Goal: Information Seeking & Learning: Check status

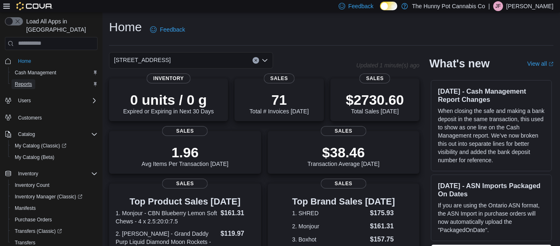
click at [25, 80] on span "Reports" at bounding box center [23, 84] width 17 height 10
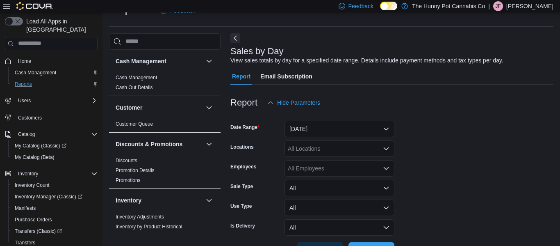
scroll to position [48, 0]
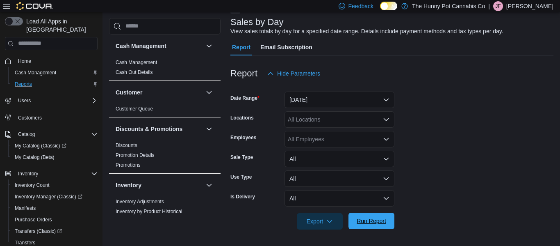
click at [378, 215] on span "Run Report" at bounding box center [371, 220] width 36 height 16
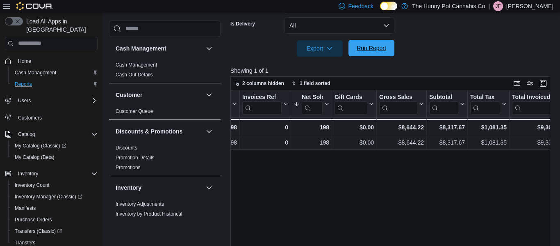
scroll to position [0, 115]
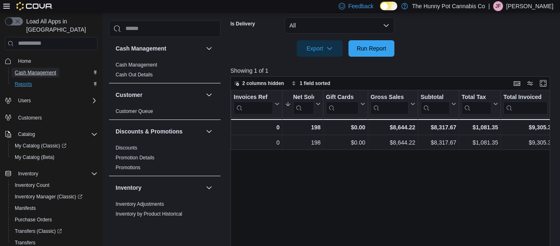
click at [44, 69] on span "Cash Management" at bounding box center [35, 72] width 41 height 7
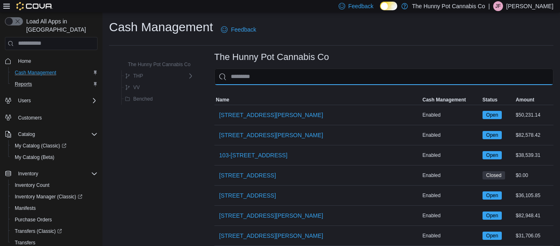
click at [248, 78] on input "This is a search bar. As you type, the results lower in the page will automatic…" at bounding box center [383, 76] width 339 height 16
type input "**"
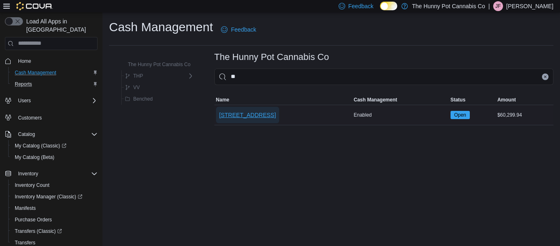
click at [251, 112] on span "[STREET_ADDRESS]" at bounding box center [247, 115] width 57 height 8
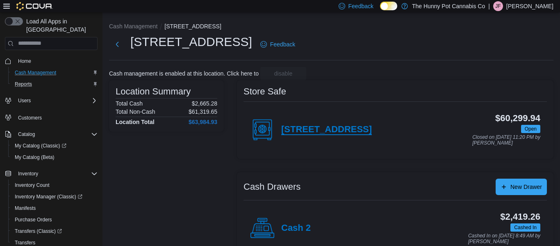
click at [325, 133] on h4 "[STREET_ADDRESS]" at bounding box center [326, 129] width 91 height 11
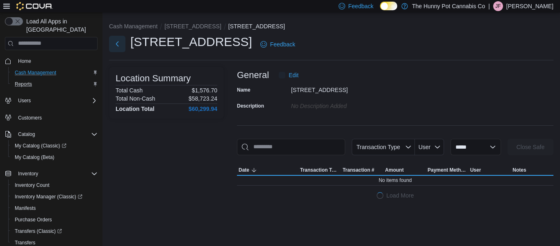
click at [118, 40] on button "Next" at bounding box center [117, 44] width 16 height 16
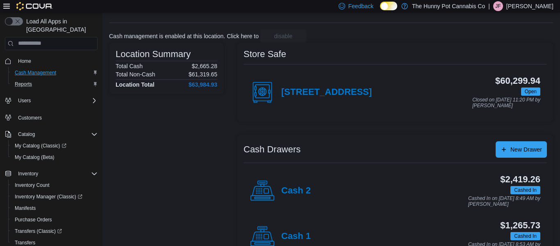
click at [284, 196] on h4 "Cash 2" at bounding box center [296, 190] width 30 height 11
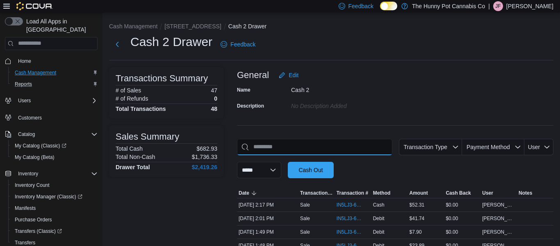
click at [285, 144] on input "This is a search bar. As you type, the results lower in the page will automatic…" at bounding box center [314, 147] width 155 height 16
type input "*"
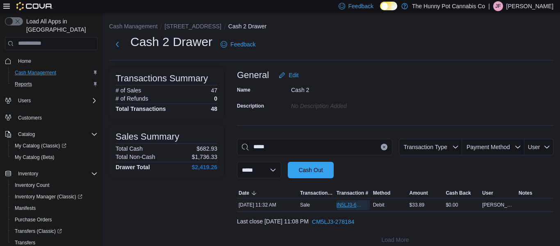
click at [338, 202] on span "IN5LJ3-6147676" at bounding box center [349, 204] width 25 height 7
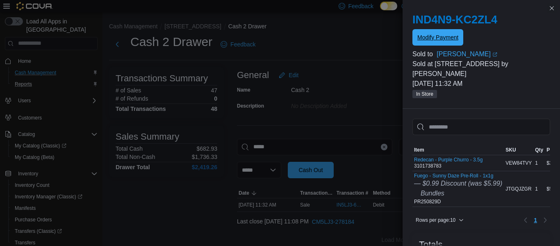
click at [448, 40] on span "Modify Payment" at bounding box center [437, 37] width 41 height 8
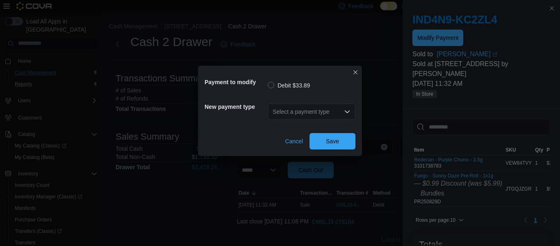
click at [335, 109] on div "Select a payment type" at bounding box center [312, 111] width 88 height 16
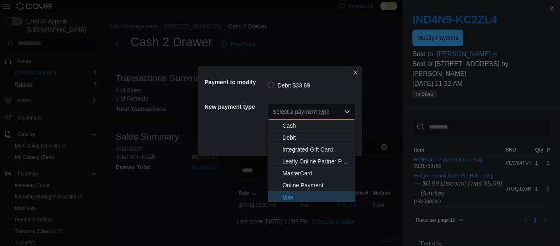
click at [295, 199] on span "Visa" at bounding box center [317, 197] width 68 height 8
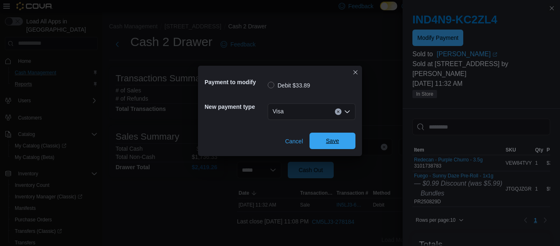
click at [330, 143] on span "Save" at bounding box center [332, 141] width 13 height 8
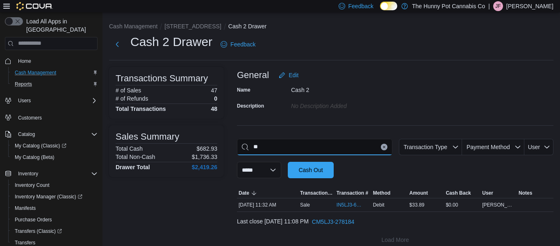
type input "*"
type input "***"
click at [348, 206] on span "IN5LJ3-6148746" at bounding box center [349, 204] width 25 height 7
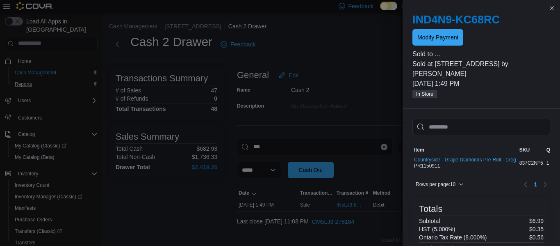
click at [455, 37] on span "Modify Payment" at bounding box center [437, 37] width 41 height 8
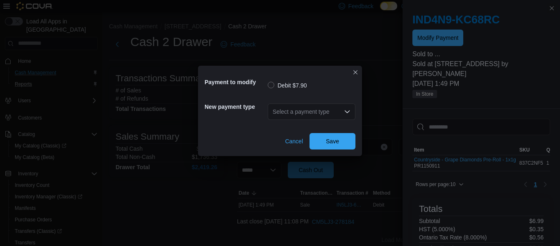
click at [347, 108] on icon "Open list of options" at bounding box center [347, 111] width 7 height 7
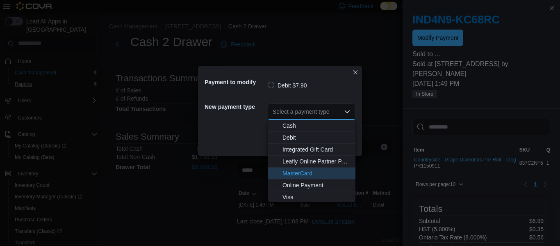
click at [319, 171] on span "MasterCard" at bounding box center [317, 173] width 68 height 8
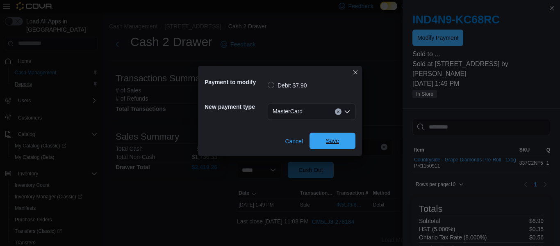
click at [338, 134] on span "Save" at bounding box center [333, 140] width 36 height 16
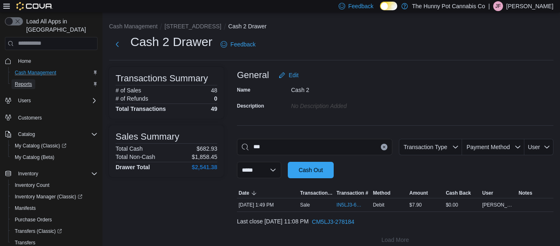
click at [32, 79] on span "Reports" at bounding box center [23, 84] width 17 height 10
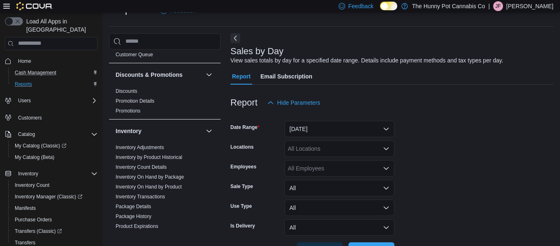
scroll to position [73, 0]
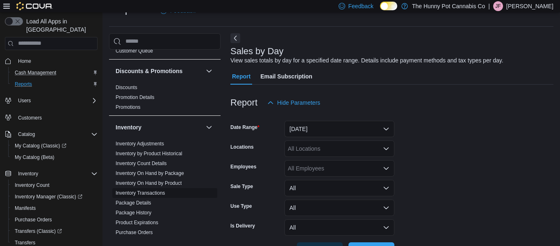
click at [162, 194] on link "Inventory Transactions" at bounding box center [141, 193] width 50 height 6
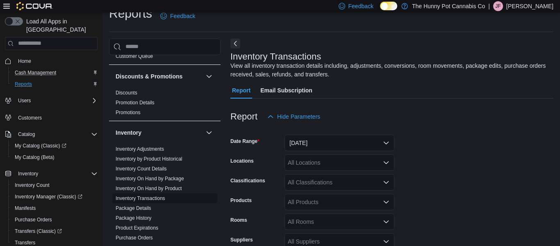
scroll to position [27, 0]
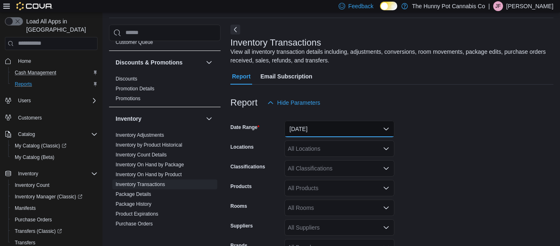
click at [340, 131] on button "[DATE]" at bounding box center [340, 129] width 110 height 16
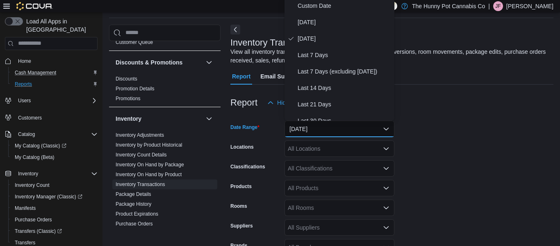
scroll to position [25, 0]
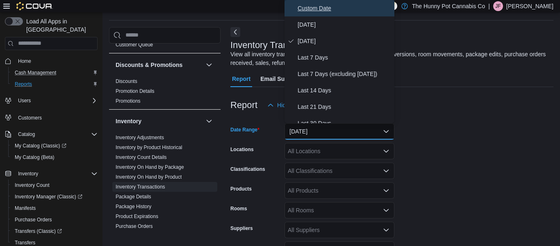
click at [327, 7] on span "Custom Date" at bounding box center [344, 8] width 93 height 10
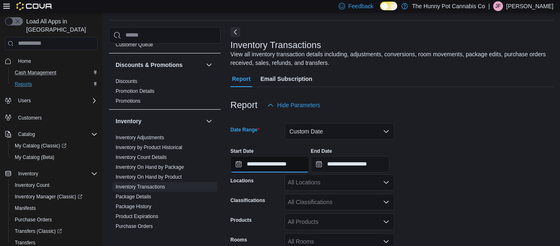
click at [238, 165] on input "**********" at bounding box center [269, 164] width 79 height 16
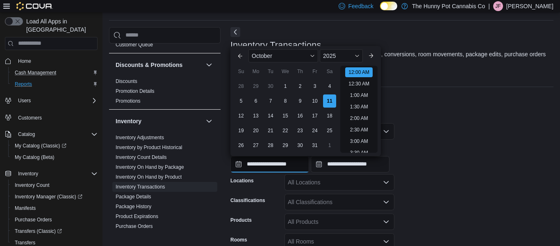
scroll to position [25, 0]
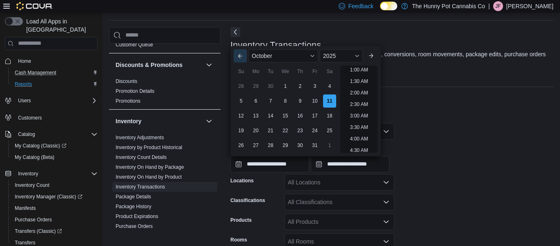
click at [236, 56] on button "Previous Month" at bounding box center [240, 55] width 13 height 13
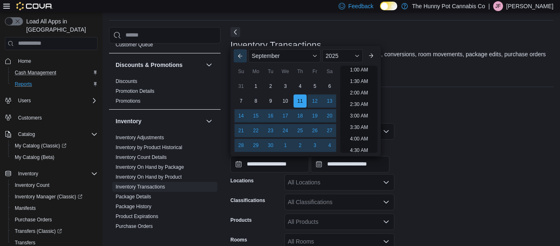
scroll to position [2, 0]
click at [254, 90] on div "1" at bounding box center [256, 86] width 14 height 14
type input "**********"
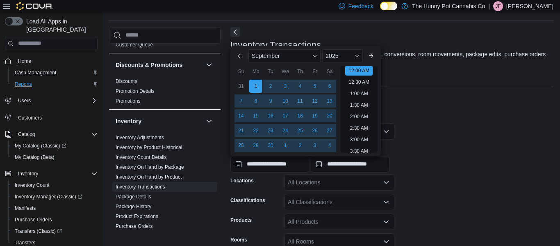
click at [444, 109] on div "Report Hide Parameters" at bounding box center [391, 105] width 323 height 16
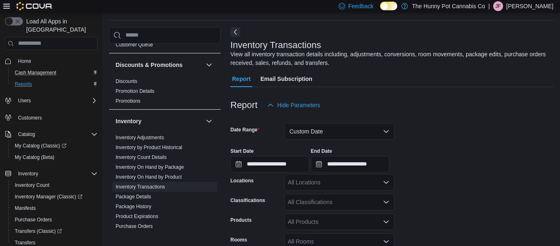
click at [367, 175] on div "All Locations" at bounding box center [340, 182] width 110 height 16
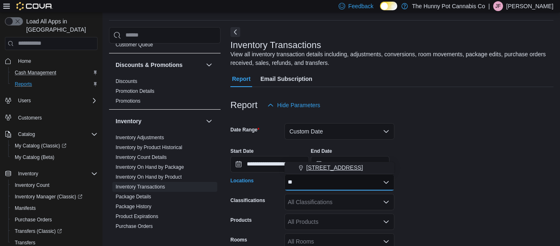
type input "**"
click at [359, 170] on span "[STREET_ADDRESS]" at bounding box center [334, 167] width 57 height 8
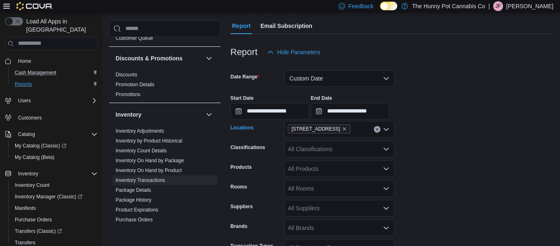
scroll to position [78, 0]
click at [353, 169] on div "All Products" at bounding box center [340, 168] width 110 height 16
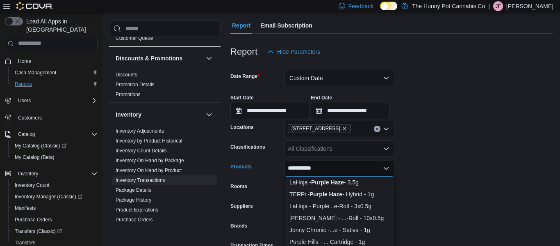
scroll to position [18, 0]
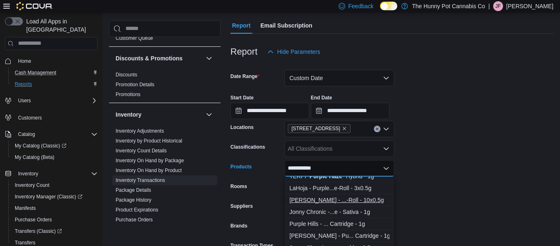
type input "**********"
click at [367, 198] on div "[PERSON_NAME] - ...-Roll - 10x0.5g" at bounding box center [340, 200] width 100 height 8
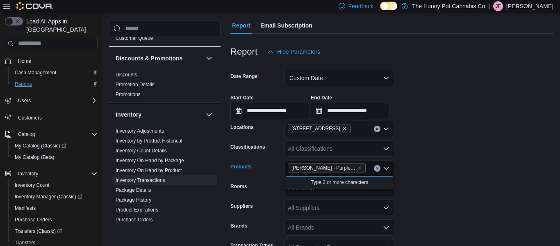
scroll to position [0, 0]
click at [415, 199] on form "**********" at bounding box center [391, 169] width 323 height 218
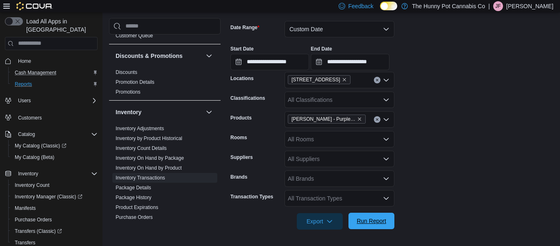
click at [376, 217] on span "Run Report" at bounding box center [372, 221] width 30 height 8
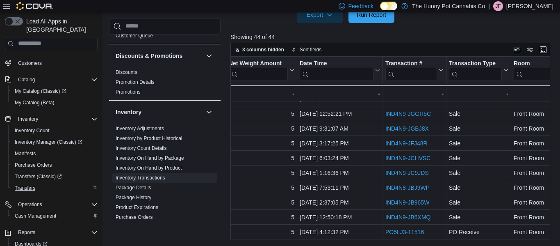
scroll to position [44, 0]
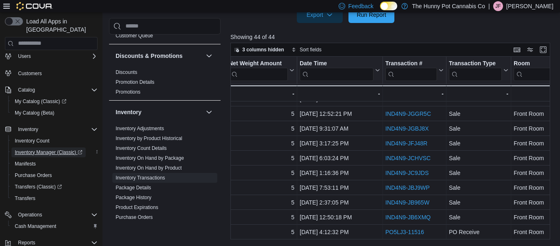
click at [39, 148] on span "Inventory Manager (Classic)" at bounding box center [49, 152] width 68 height 10
click at [65, 149] on span "Inventory Manager (Classic)" at bounding box center [49, 152] width 68 height 7
